Goal: Information Seeking & Learning: Check status

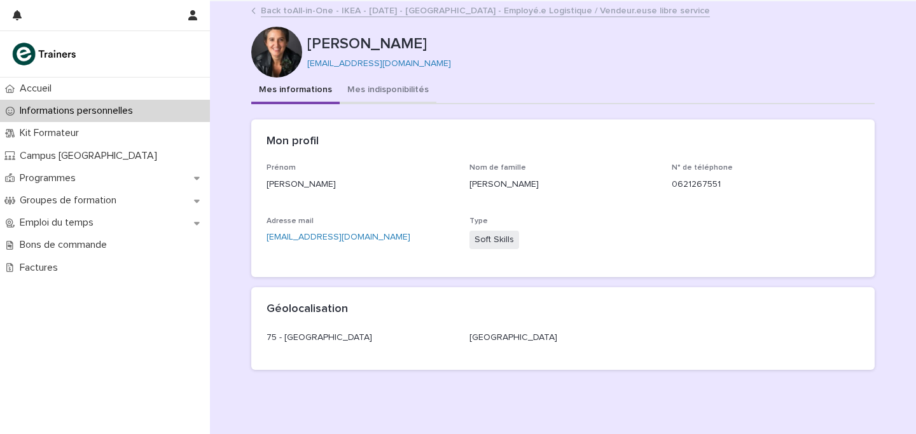
drag, startPoint x: 0, startPoint y: 0, endPoint x: 378, endPoint y: 85, distance: 387.9
click at [378, 85] on button "Mes indisponibilités" at bounding box center [388, 91] width 97 height 27
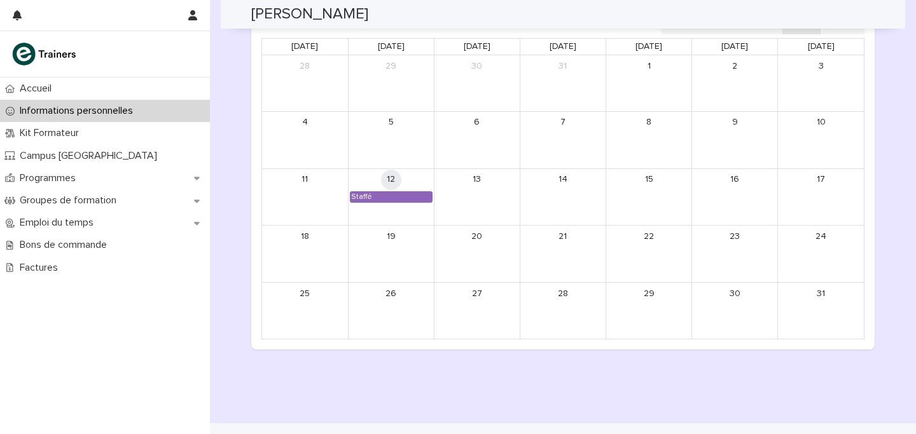
scroll to position [1159, 0]
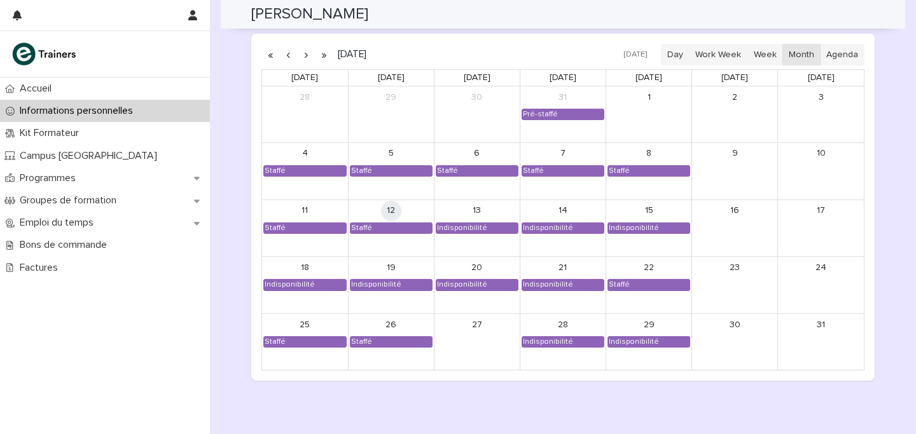
click at [306, 55] on button "button" at bounding box center [306, 55] width 18 height 20
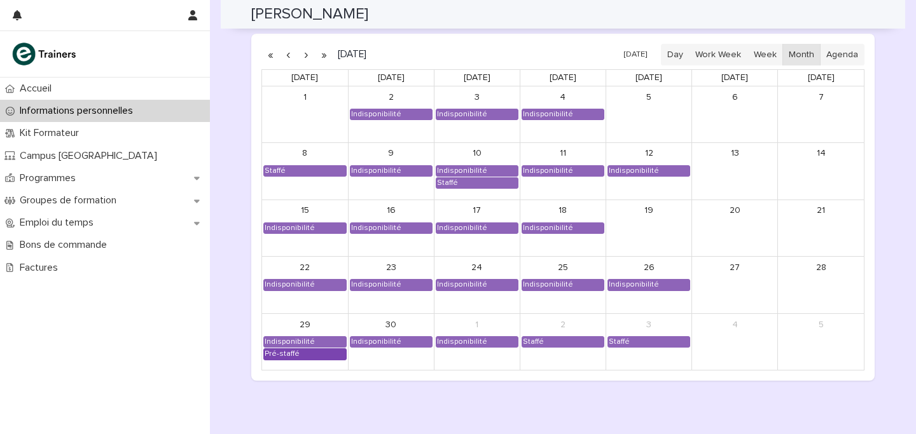
click at [299, 357] on div "Pré-staffé" at bounding box center [305, 354] width 82 height 10
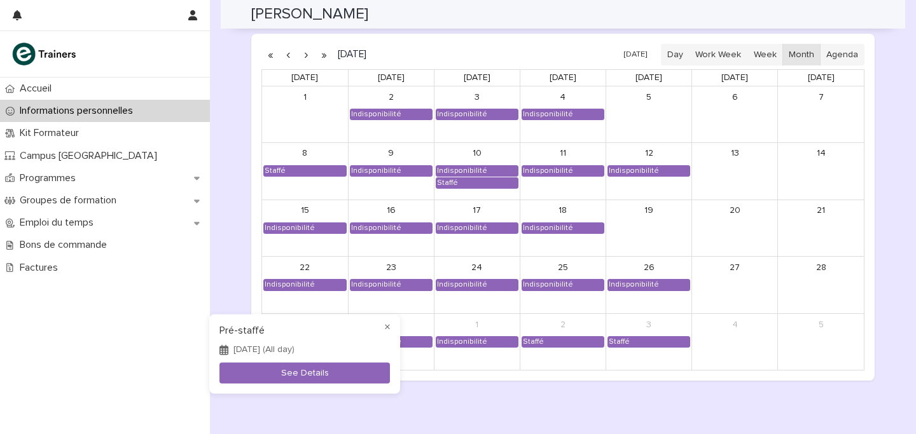
click at [451, 392] on div at bounding box center [458, 217] width 916 height 434
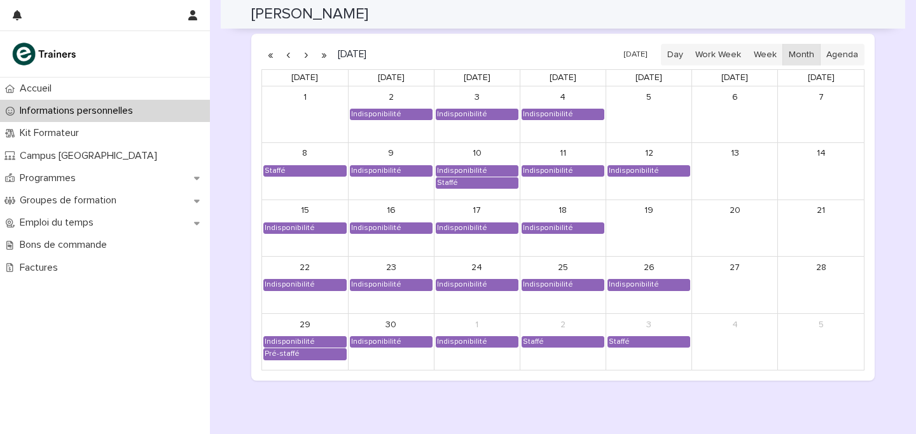
click at [300, 51] on button "button" at bounding box center [306, 55] width 18 height 20
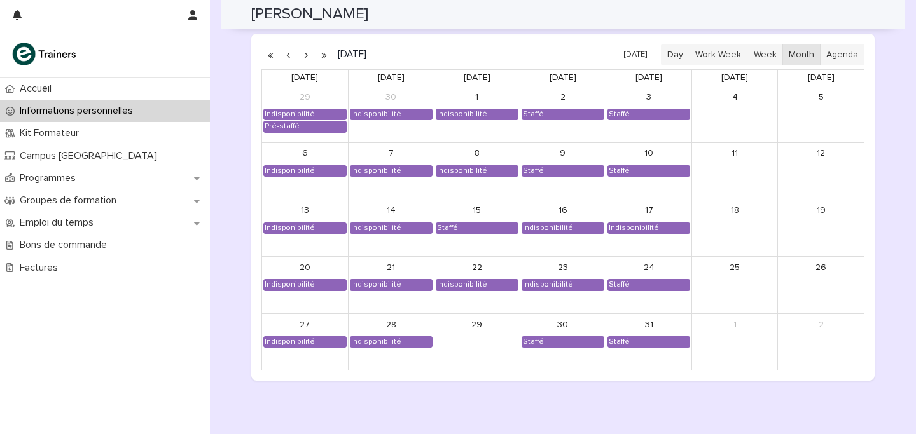
click at [305, 55] on button "button" at bounding box center [306, 55] width 18 height 20
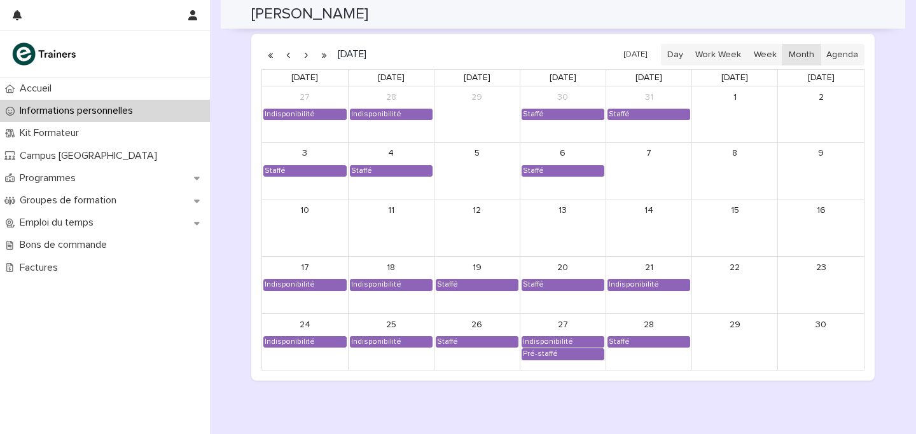
click at [305, 55] on button "button" at bounding box center [306, 55] width 18 height 20
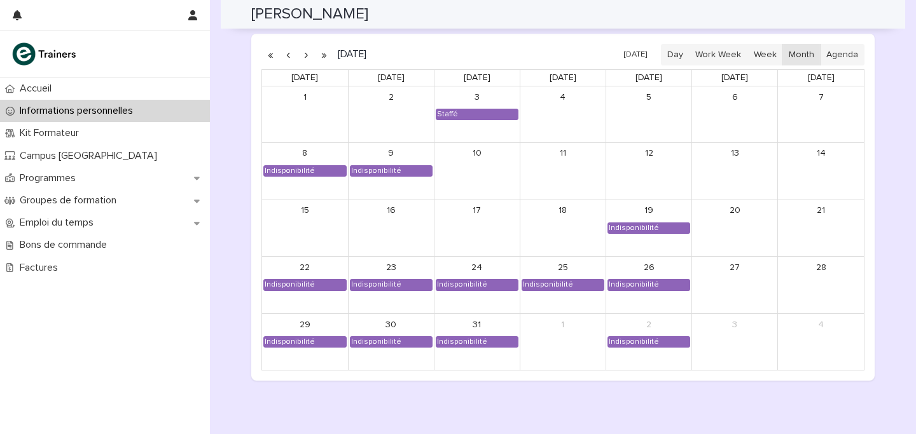
click at [305, 55] on button "button" at bounding box center [306, 55] width 18 height 20
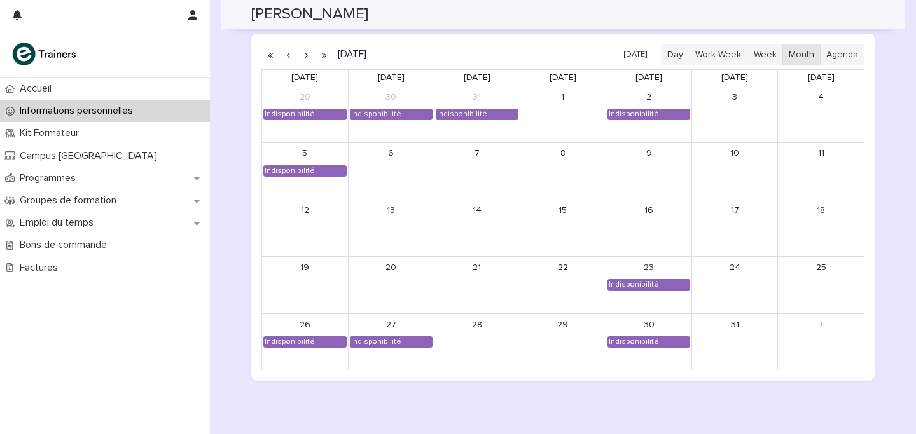
click at [305, 55] on button "button" at bounding box center [306, 55] width 18 height 20
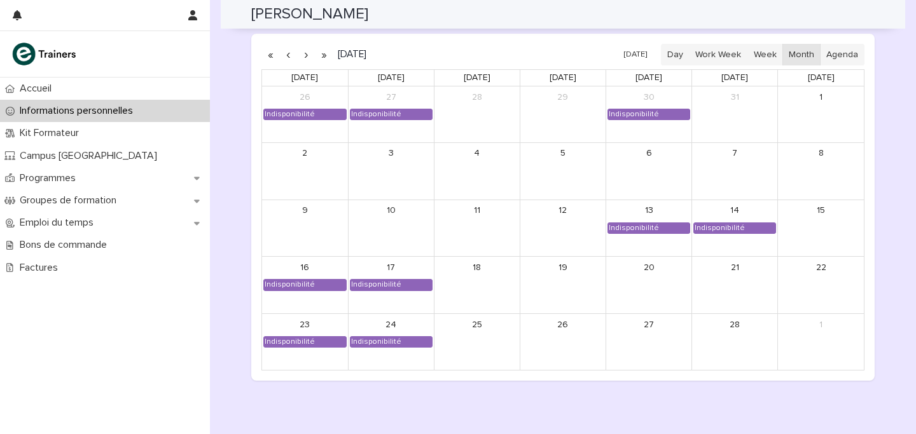
click at [305, 55] on button "button" at bounding box center [306, 55] width 18 height 20
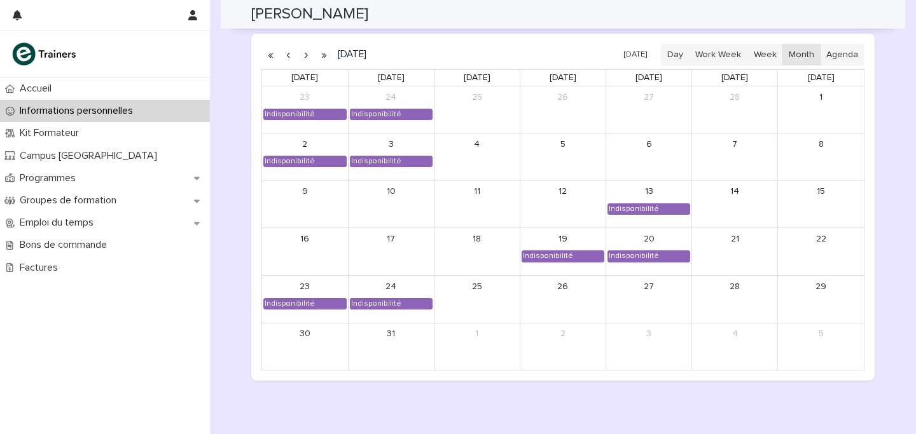
click at [282, 57] on button "button" at bounding box center [288, 55] width 18 height 20
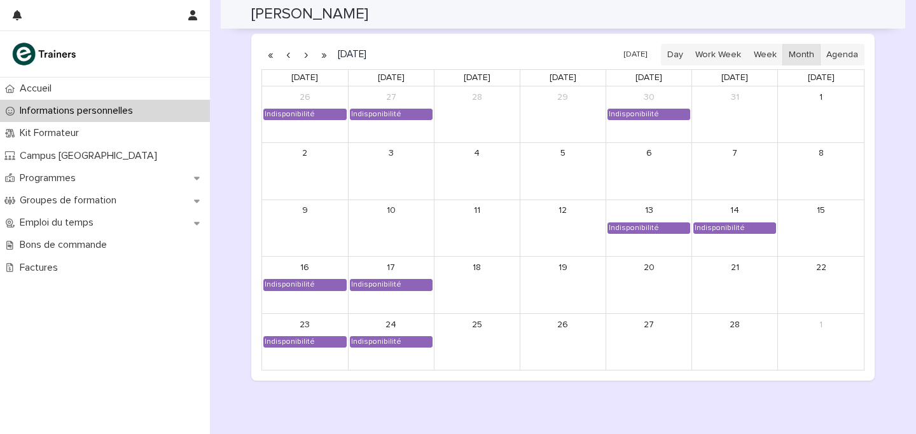
click at [307, 59] on button "button" at bounding box center [306, 55] width 18 height 20
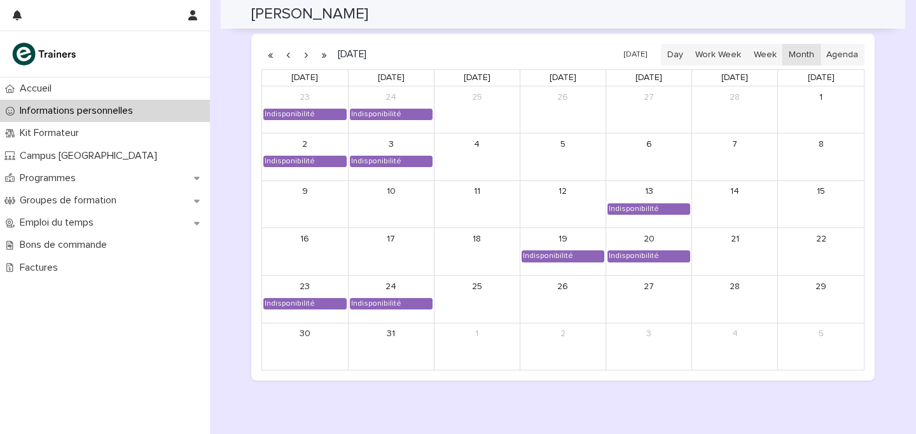
click at [307, 59] on button "button" at bounding box center [306, 55] width 18 height 20
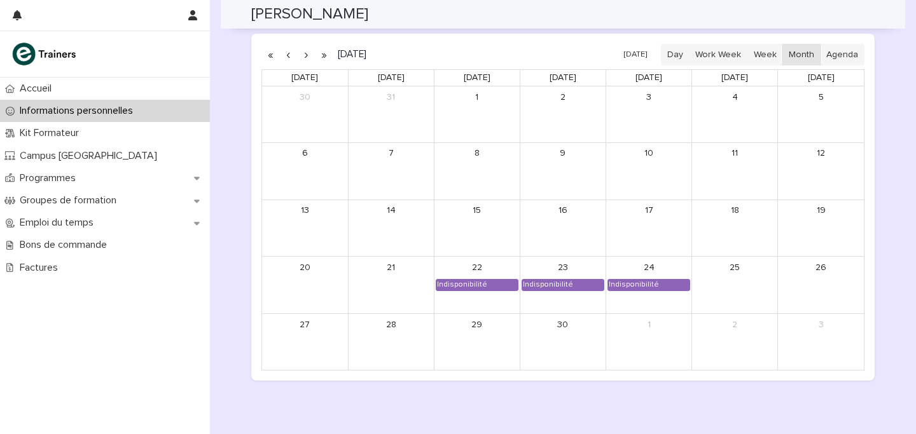
click at [307, 59] on button "button" at bounding box center [306, 55] width 18 height 20
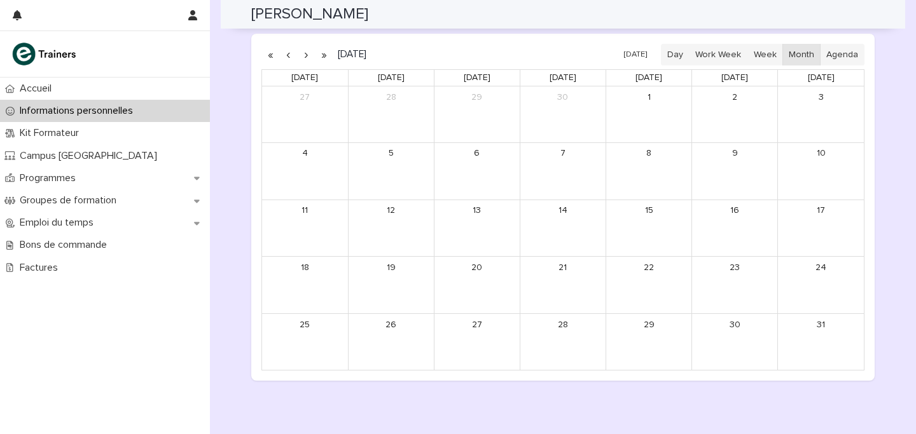
click at [307, 59] on button "button" at bounding box center [306, 55] width 18 height 20
click at [287, 58] on button "button" at bounding box center [288, 55] width 18 height 20
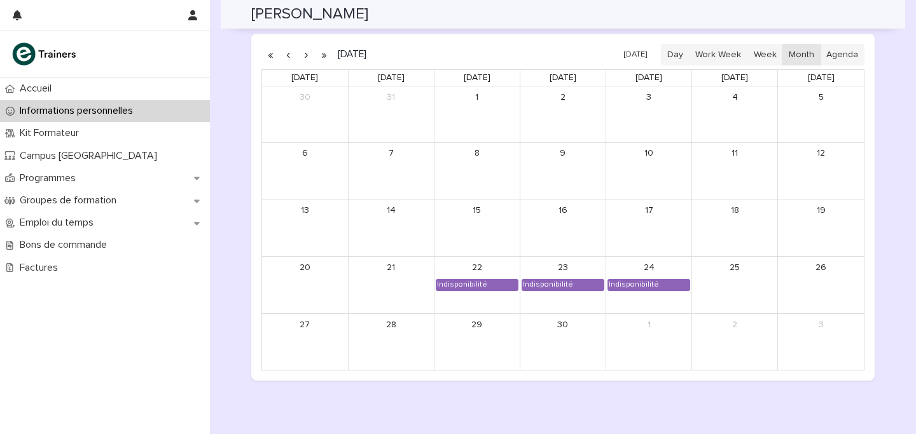
click at [287, 58] on button "button" at bounding box center [288, 55] width 18 height 20
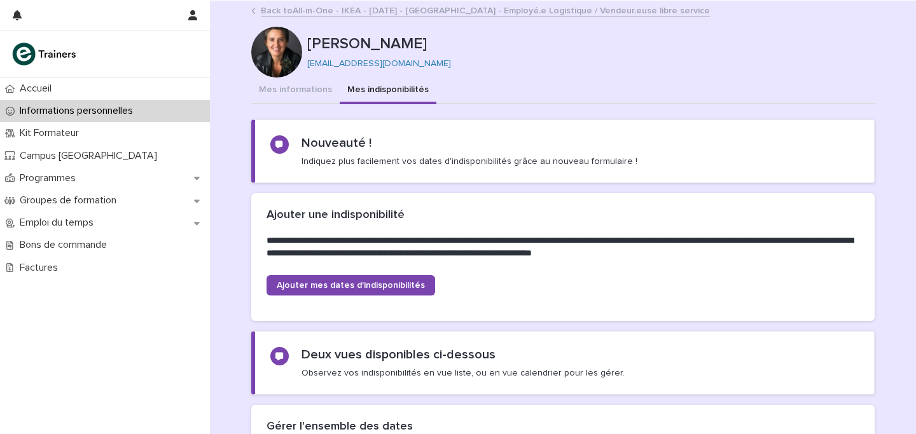
click at [417, 12] on link "Back to All-in-One - IKEA - [DATE] - [GEOGRAPHIC_DATA] - Employé.e Logistique /…" at bounding box center [485, 10] width 449 height 15
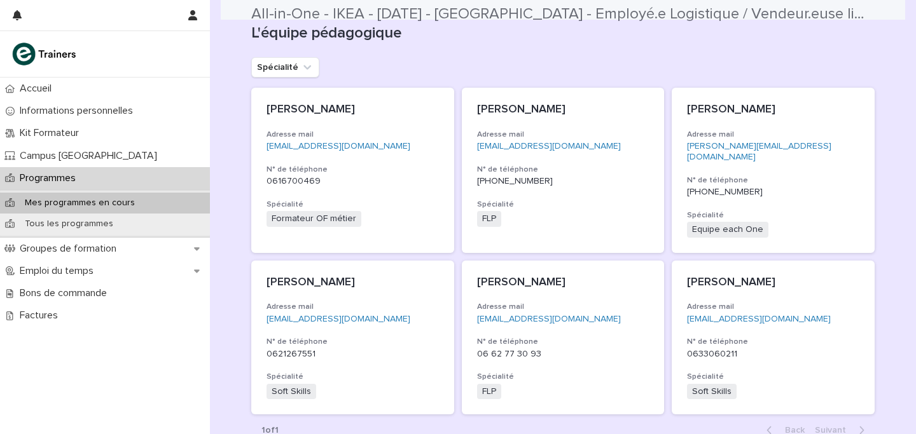
scroll to position [324, 0]
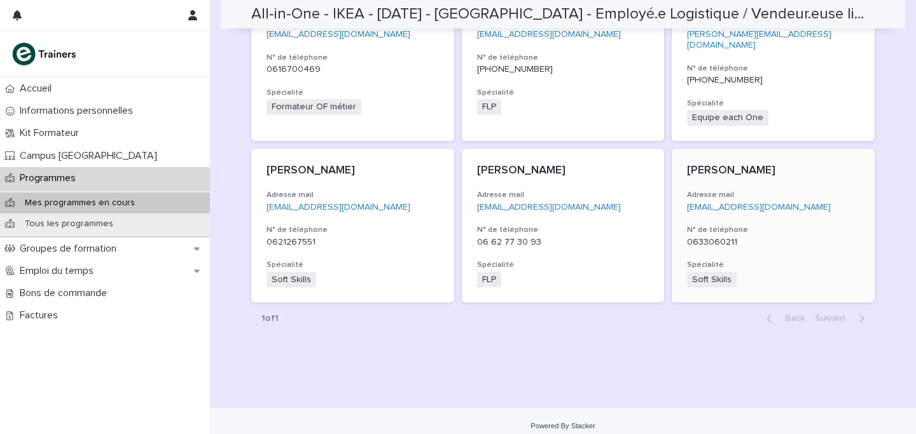
click at [812, 176] on div "[PERSON_NAME] Adresse mail [EMAIL_ADDRESS][DOMAIN_NAME] N° de téléphone [PHONE_…" at bounding box center [773, 226] width 203 height 155
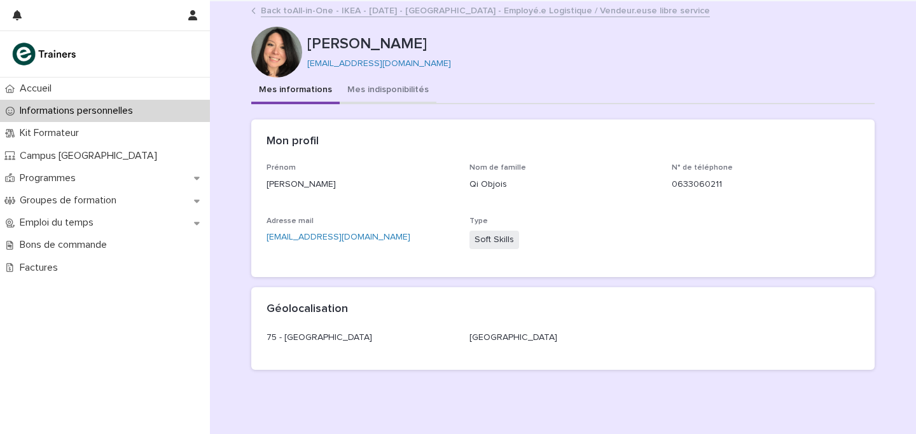
click at [400, 88] on button "Mes indisponibilités" at bounding box center [388, 91] width 97 height 27
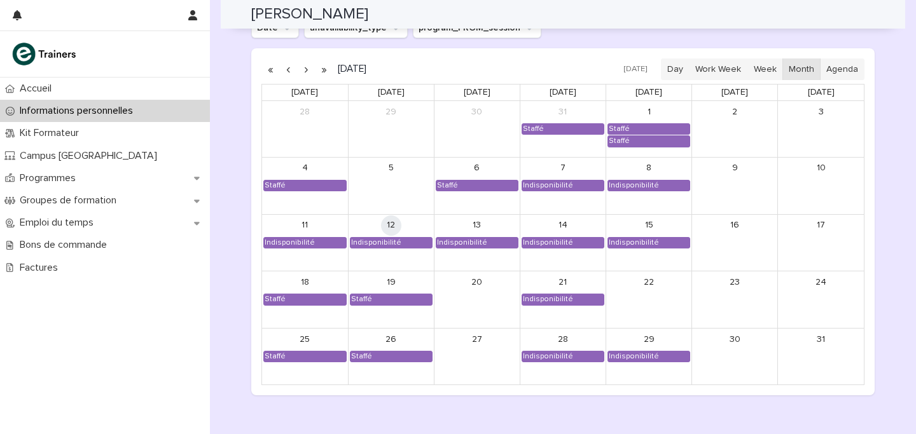
scroll to position [1145, 0]
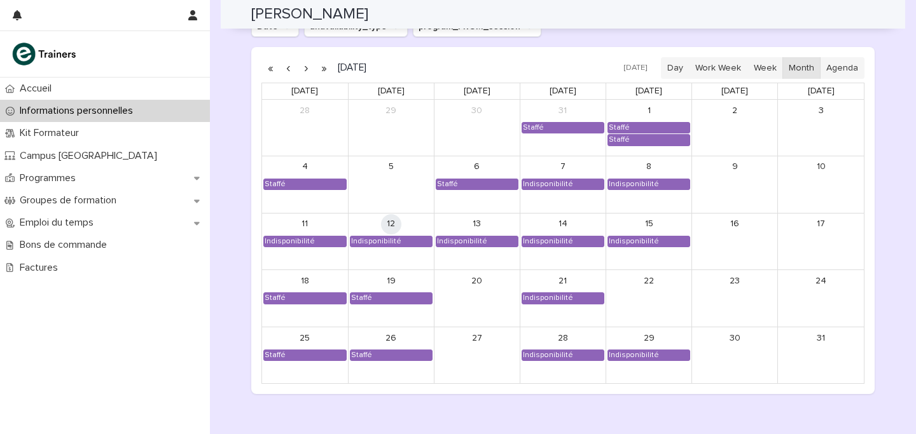
click at [305, 65] on button "button" at bounding box center [306, 68] width 18 height 20
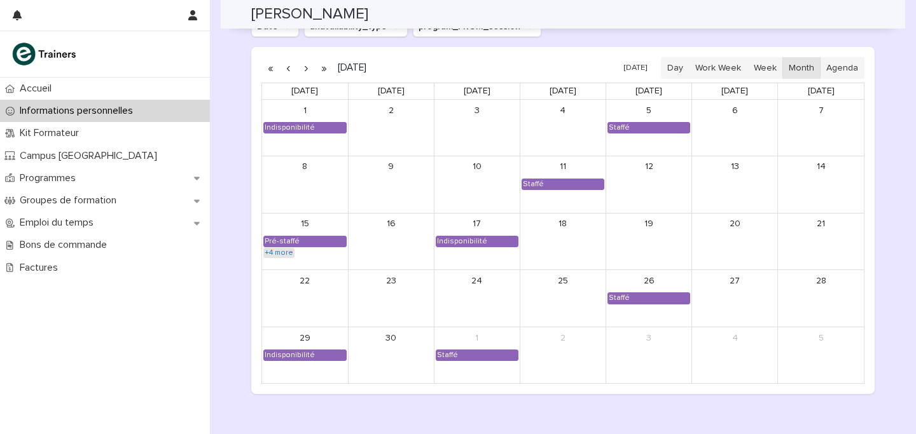
click at [276, 251] on link "+4 more" at bounding box center [278, 253] width 31 height 10
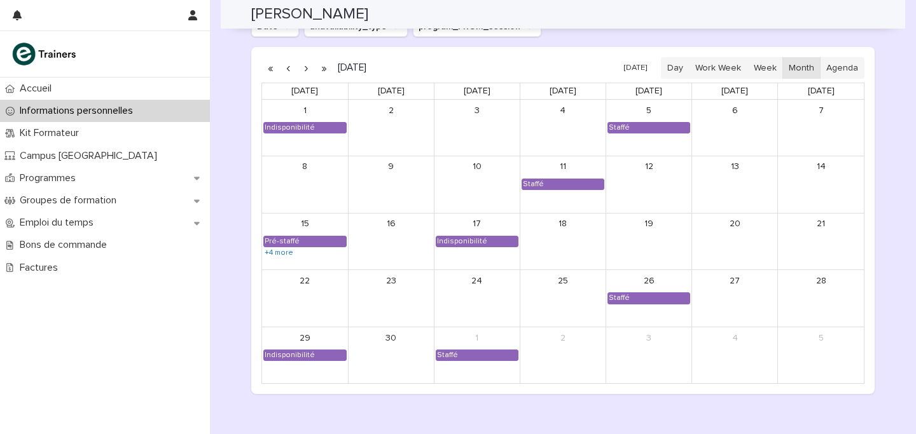
scroll to position [1143, 0]
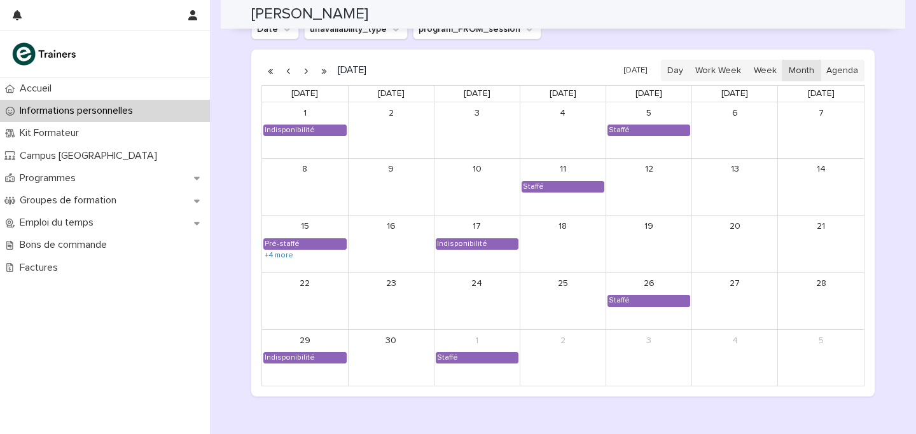
click at [307, 74] on button "button" at bounding box center [306, 70] width 18 height 20
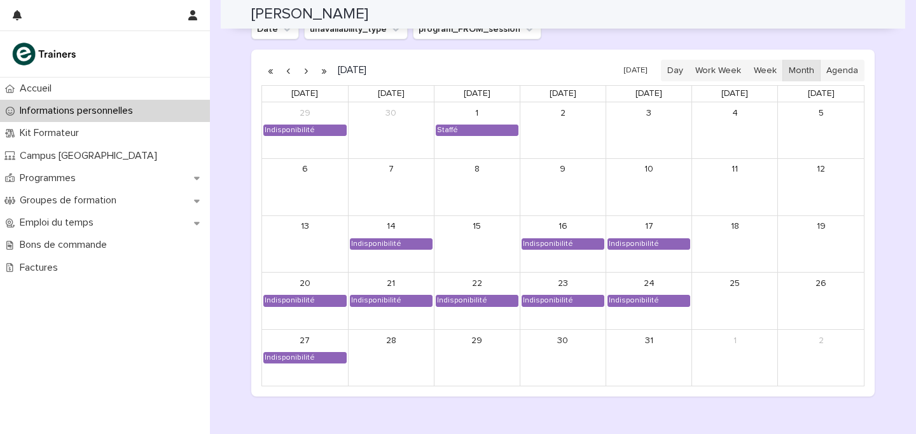
click at [307, 74] on button "button" at bounding box center [306, 70] width 18 height 20
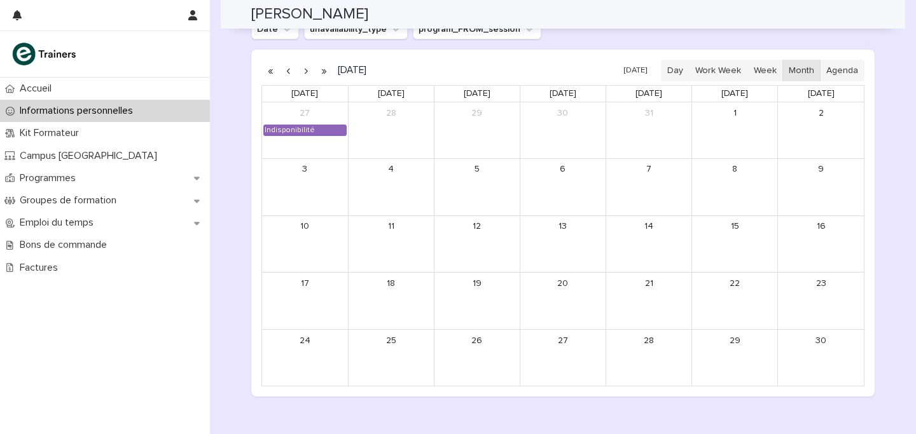
click at [308, 71] on button "button" at bounding box center [306, 70] width 18 height 20
click at [290, 74] on button "button" at bounding box center [288, 70] width 18 height 20
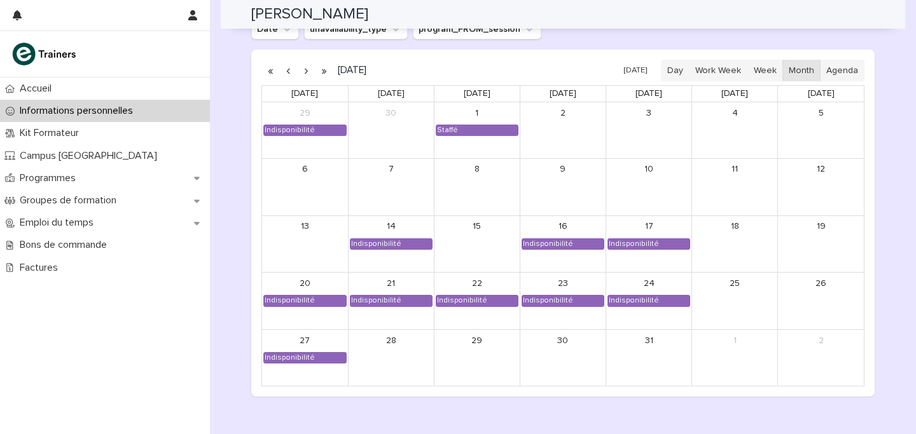
click at [290, 74] on button "button" at bounding box center [288, 70] width 18 height 20
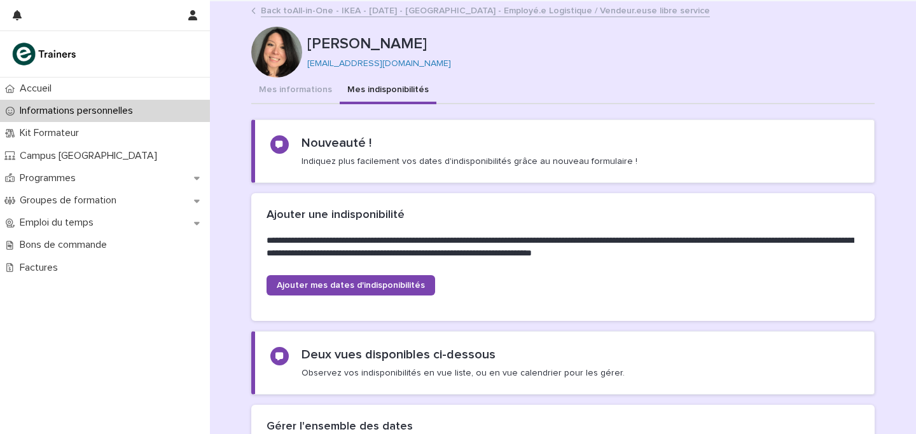
click at [326, 11] on link "Back to All-in-One - IKEA - [DATE] - [GEOGRAPHIC_DATA] - Employé.e Logistique /…" at bounding box center [485, 10] width 449 height 15
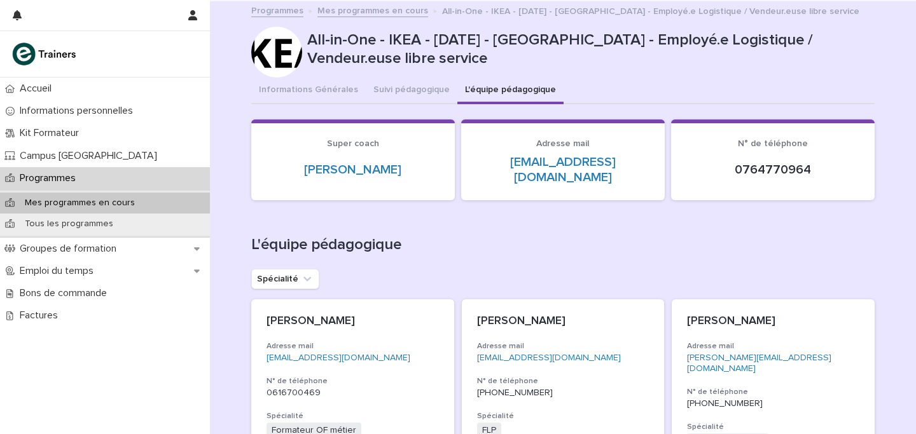
click at [62, 181] on p "Programmes" at bounding box center [50, 178] width 71 height 12
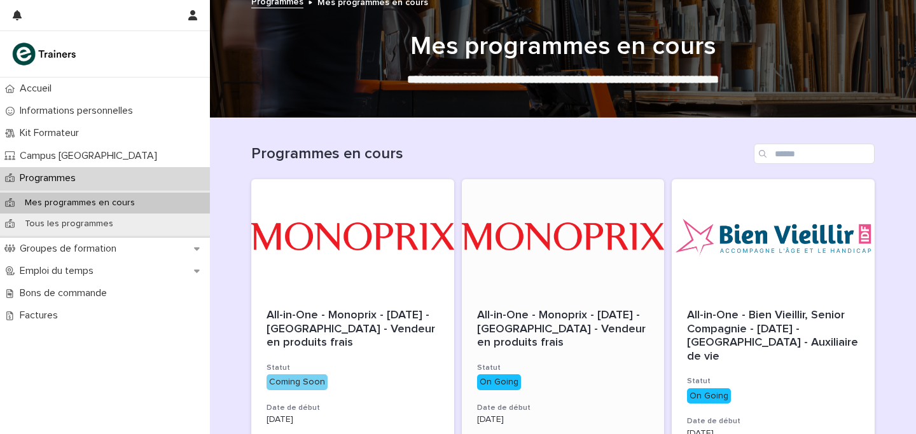
click at [528, 218] on div at bounding box center [563, 236] width 203 height 114
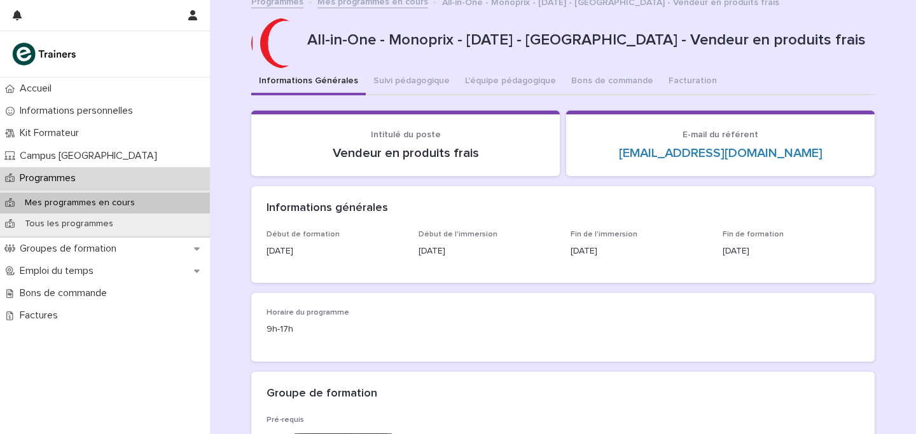
scroll to position [10, 0]
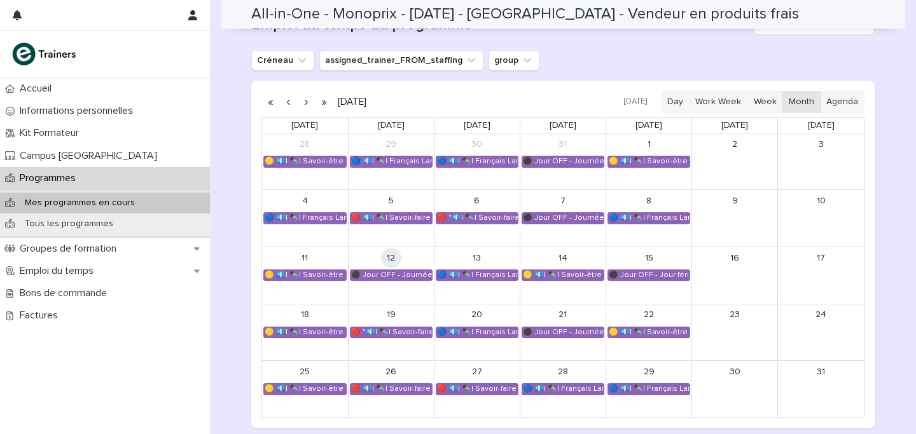
scroll to position [862, 0]
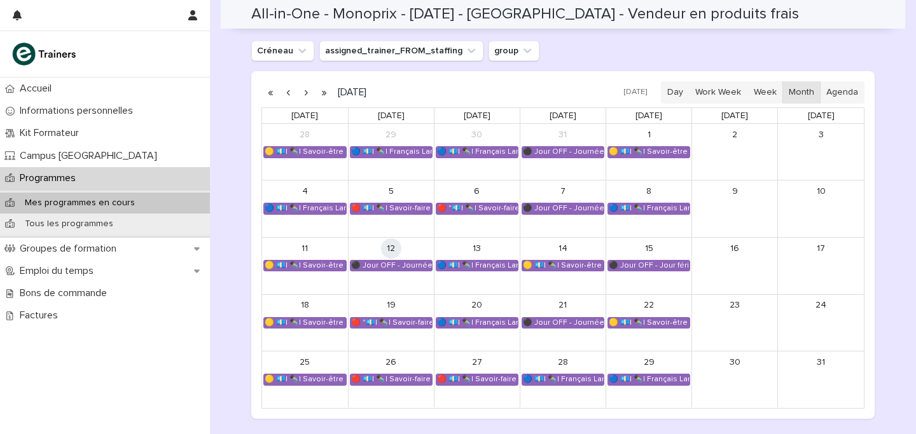
click at [307, 99] on button "button" at bounding box center [306, 93] width 18 height 20
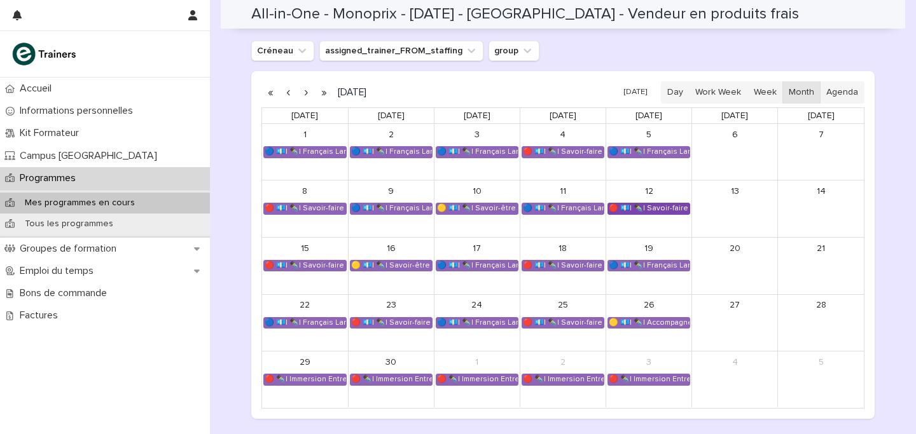
click at [632, 207] on div "🔴 💶| ✒️| Savoir-faire métier - Présentation marchande des produits" at bounding box center [648, 209] width 81 height 10
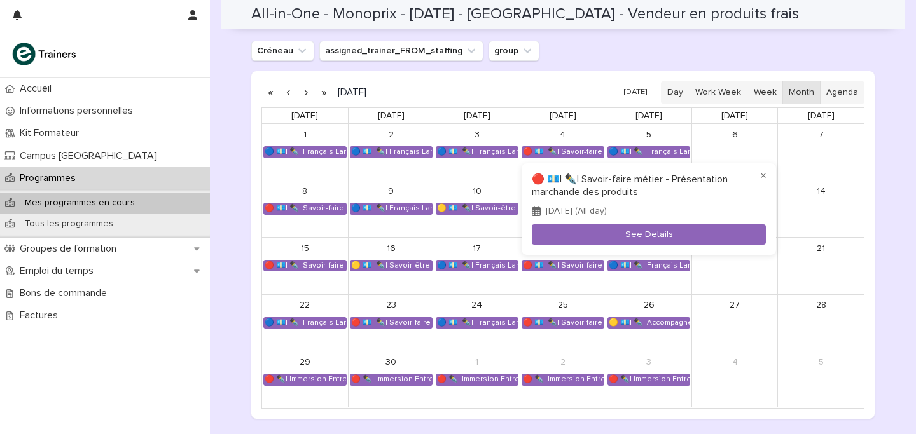
click at [612, 41] on div at bounding box center [458, 217] width 916 height 434
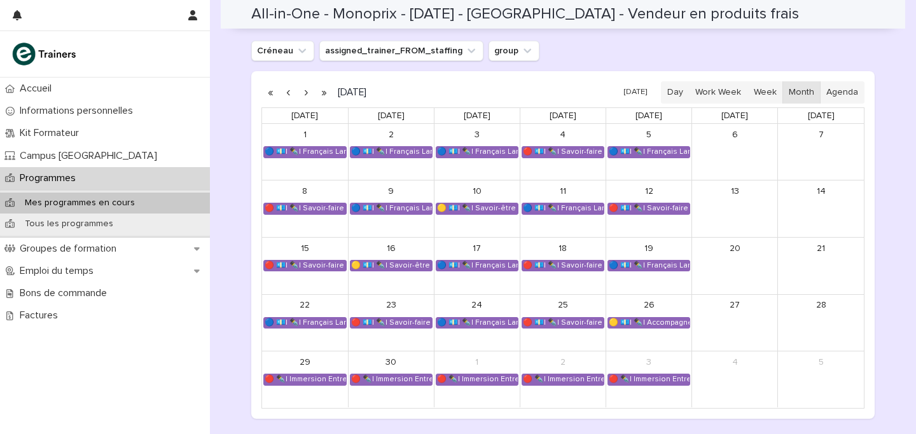
click at [307, 93] on button "button" at bounding box center [306, 93] width 18 height 20
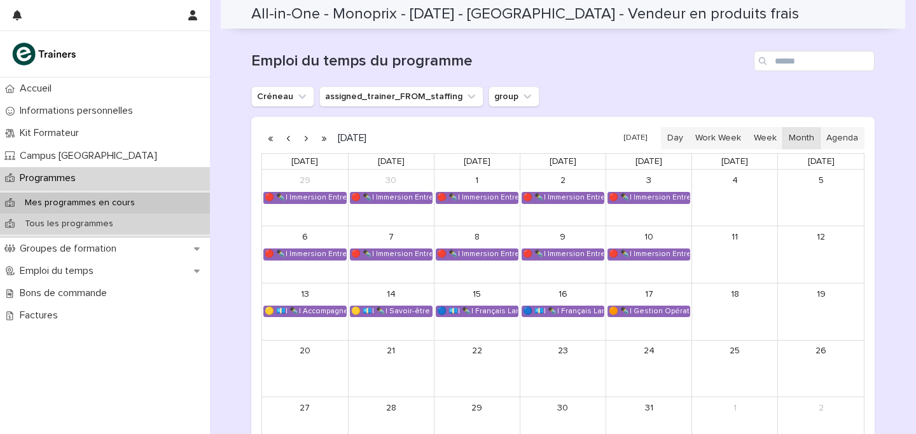
scroll to position [805, 0]
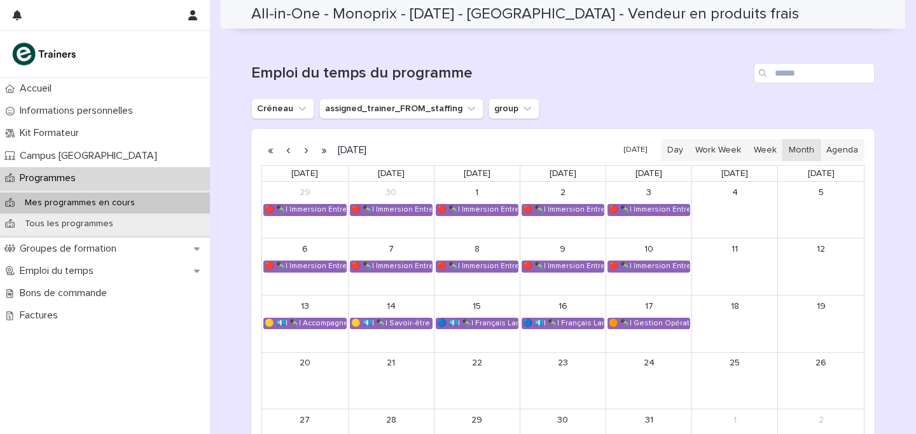
click at [77, 183] on p "Programmes" at bounding box center [50, 178] width 71 height 12
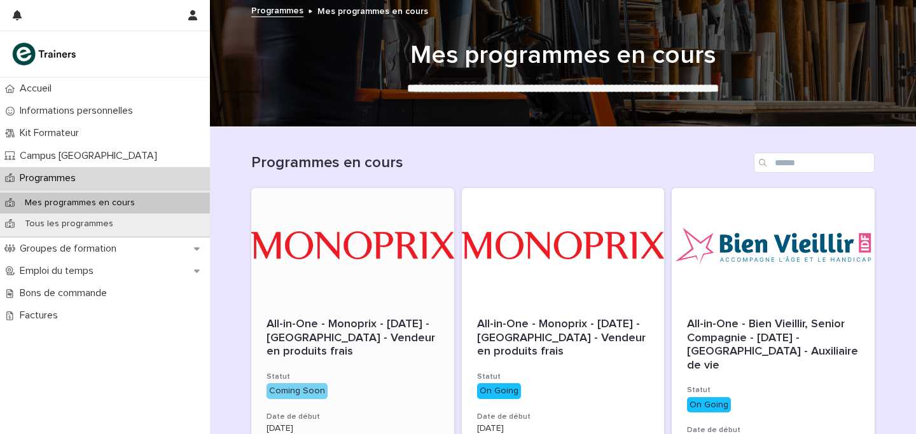
click at [341, 249] on div at bounding box center [352, 245] width 203 height 114
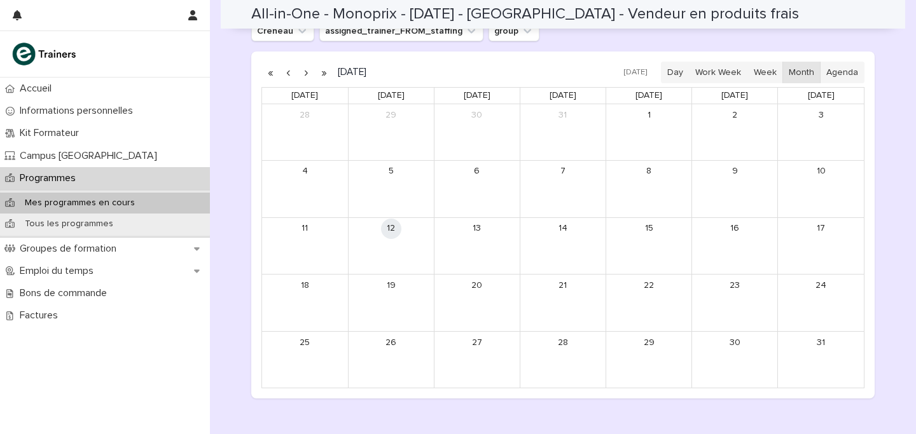
scroll to position [691, 0]
click at [307, 76] on button "button" at bounding box center [306, 73] width 18 height 20
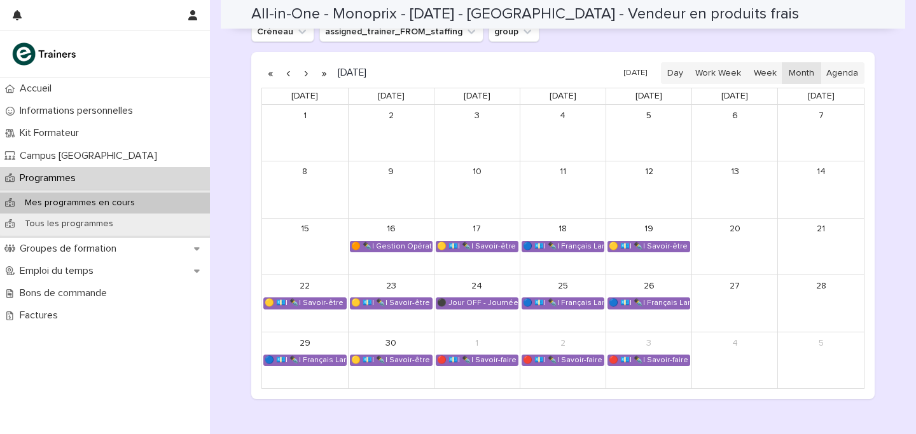
click at [307, 76] on button "button" at bounding box center [306, 73] width 18 height 20
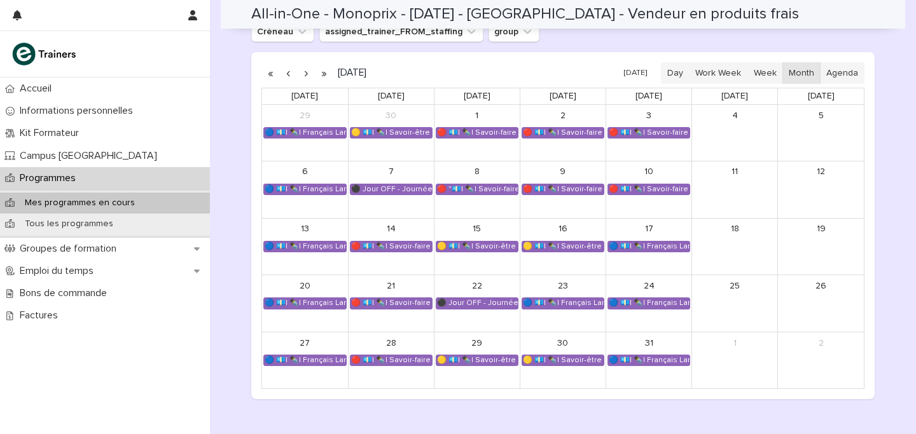
click at [304, 71] on button "button" at bounding box center [306, 73] width 18 height 20
